Goal: Find specific page/section: Find specific page/section

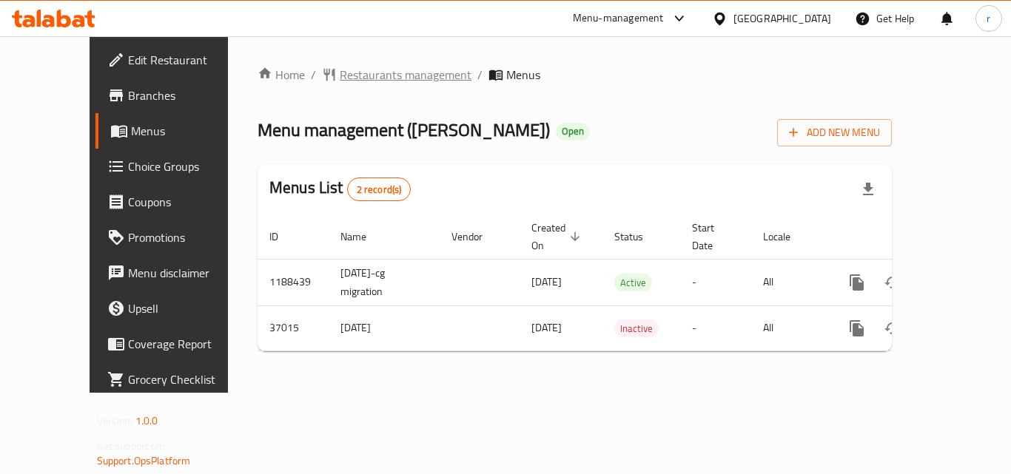
click at [340, 73] on span "Restaurants management" at bounding box center [406, 75] width 132 height 18
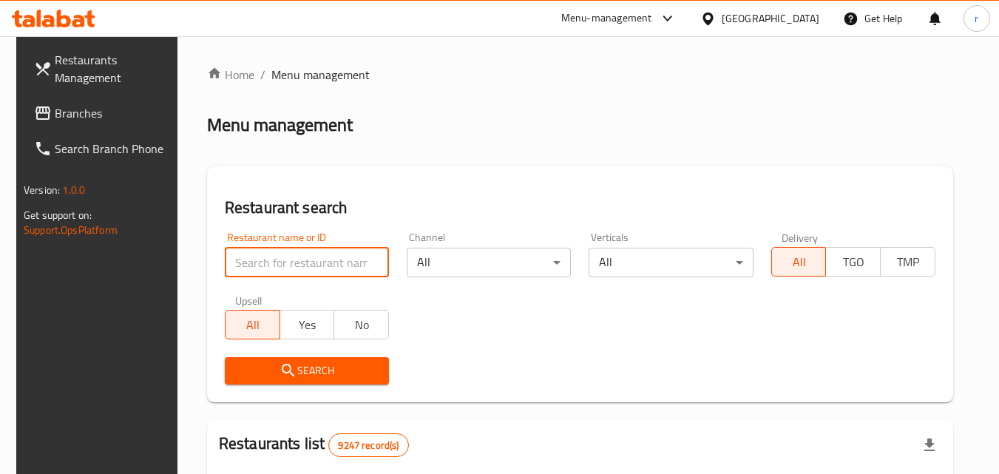
click at [286, 252] on input "search" at bounding box center [307, 263] width 164 height 30
paste input "19199"
type input "19199"
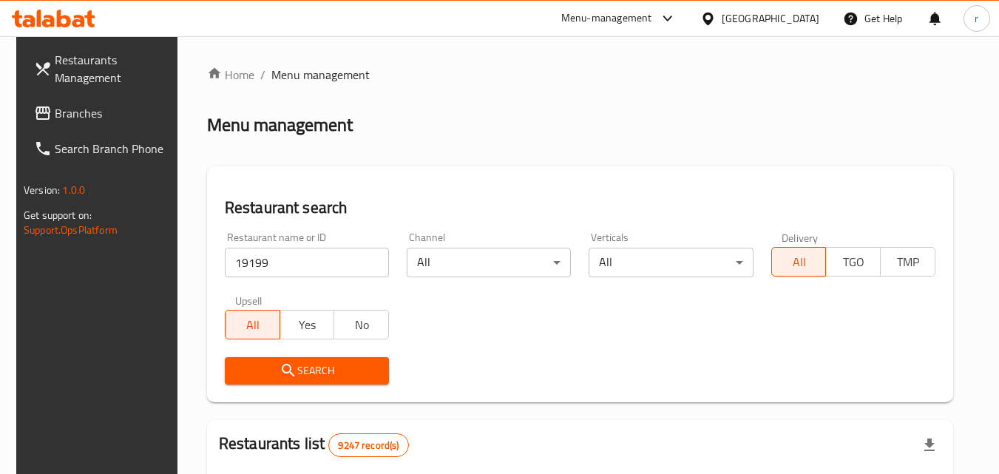
click at [312, 363] on span "Search" at bounding box center [307, 371] width 141 height 18
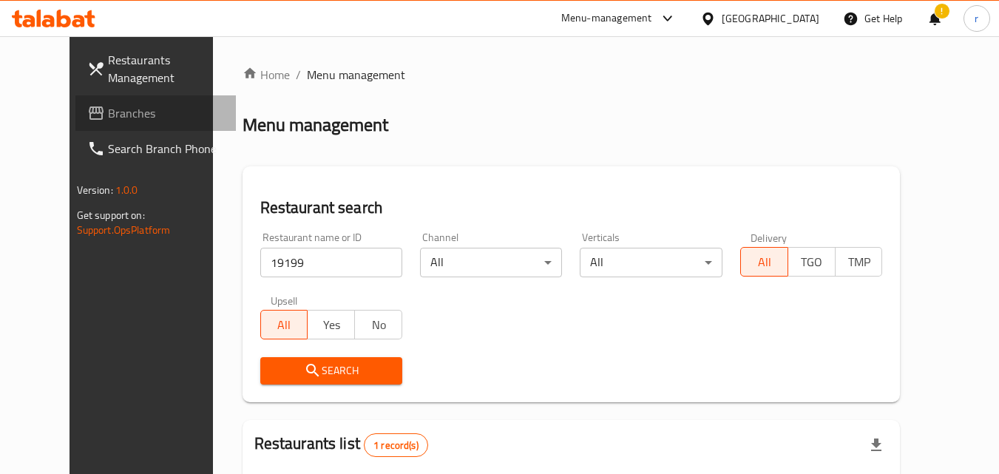
click at [108, 111] on span "Branches" at bounding box center [166, 113] width 117 height 18
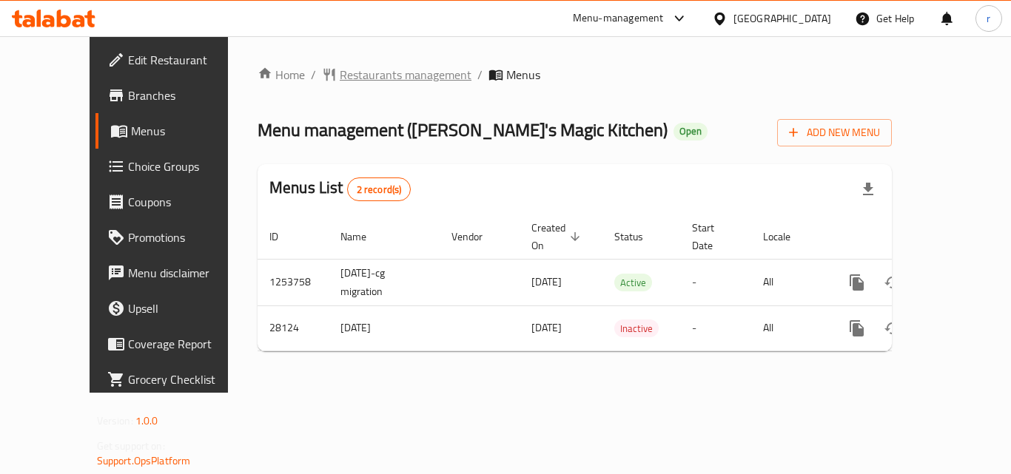
click at [340, 74] on span "Restaurants management" at bounding box center [406, 75] width 132 height 18
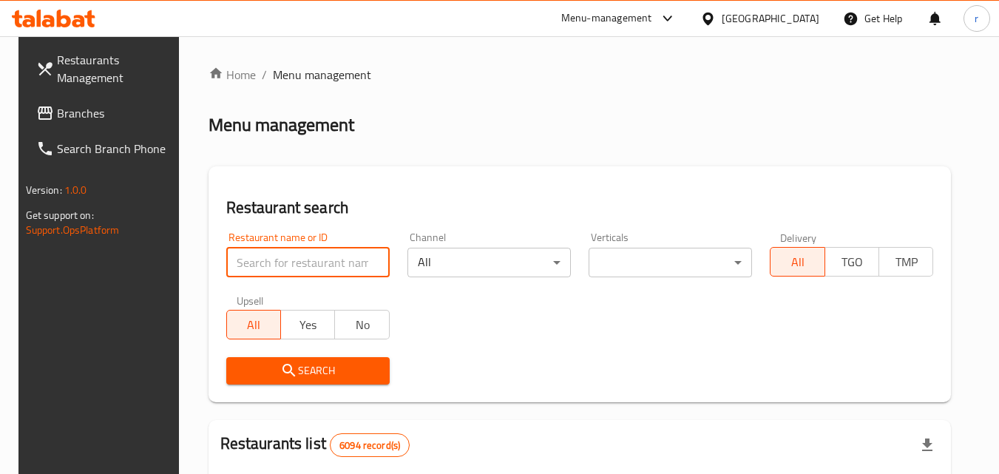
click at [297, 255] on input "search" at bounding box center [307, 263] width 163 height 30
paste input "14689"
type input "14689"
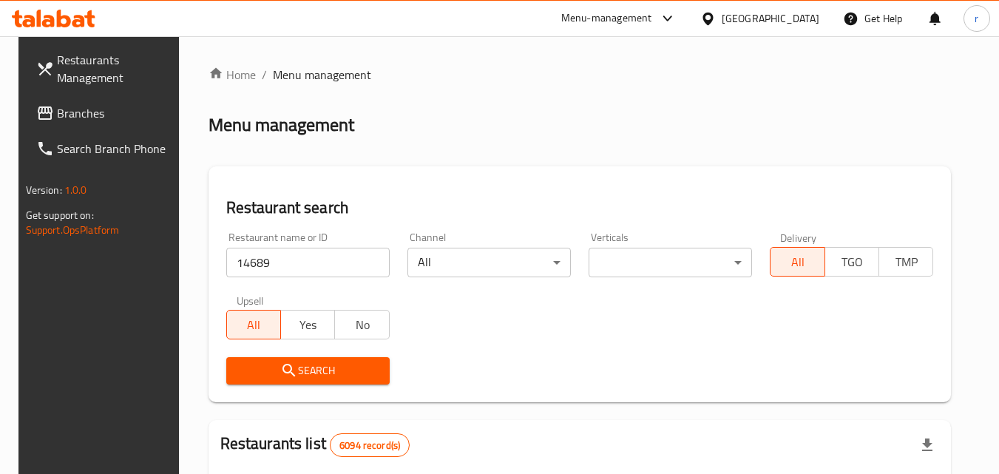
click at [305, 362] on span "Search" at bounding box center [308, 371] width 140 height 18
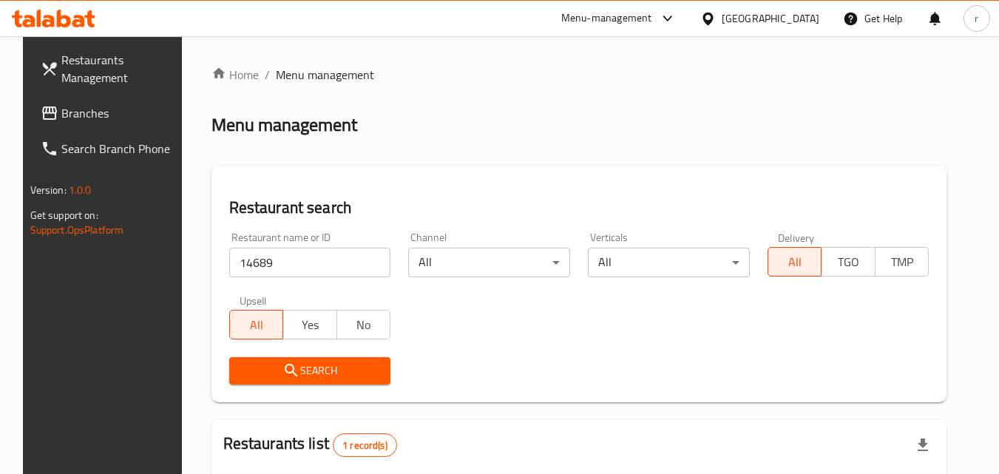
click at [722, 14] on div at bounding box center [711, 18] width 21 height 16
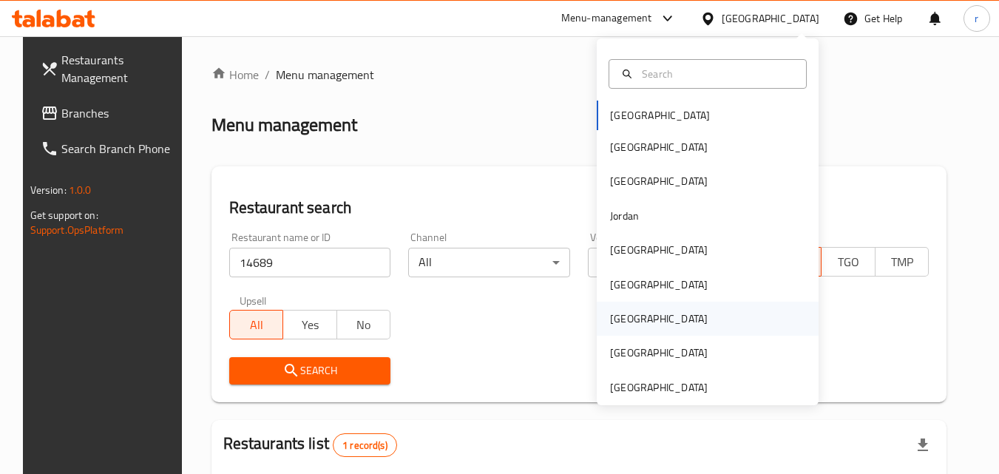
click at [684, 303] on div "[GEOGRAPHIC_DATA]" at bounding box center [708, 319] width 222 height 34
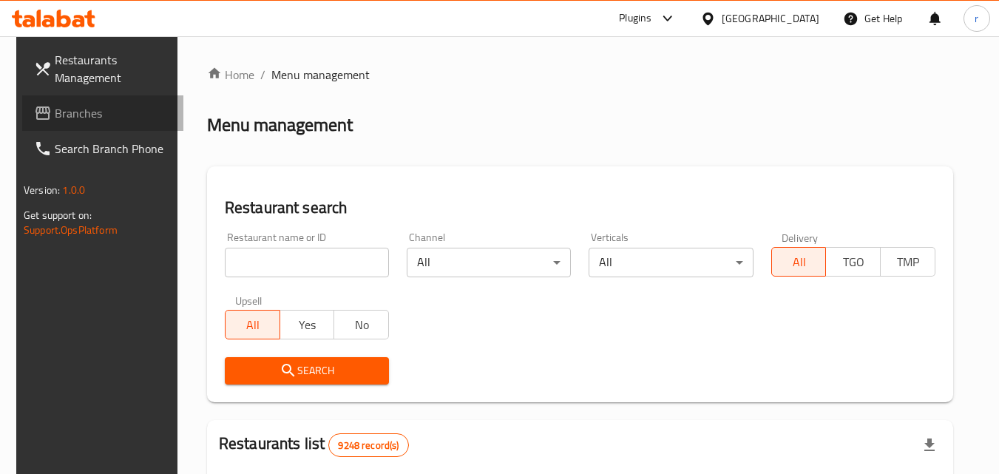
click at [67, 112] on span "Branches" at bounding box center [113, 113] width 117 height 18
